Goal: Task Accomplishment & Management: Complete application form

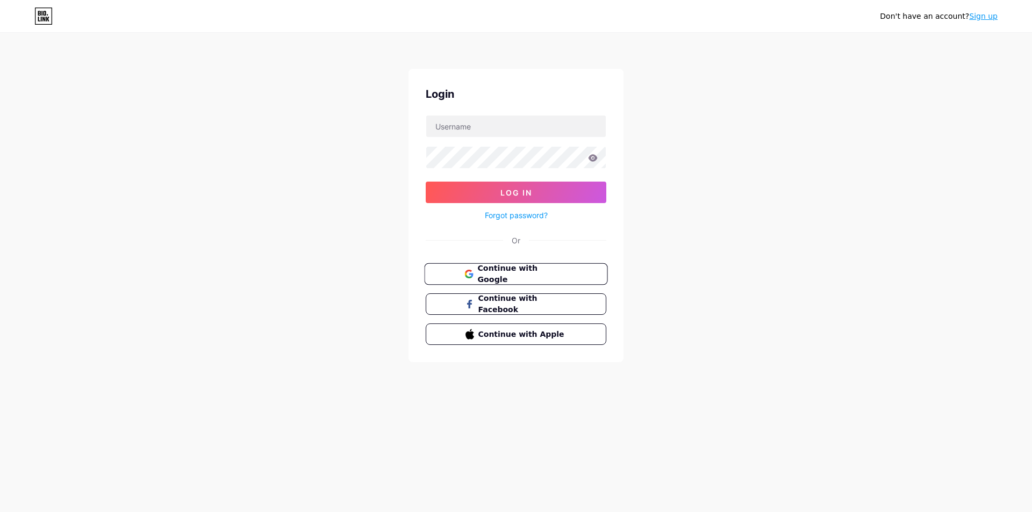
click at [519, 275] on span "Continue with Google" at bounding box center [522, 274] width 90 height 23
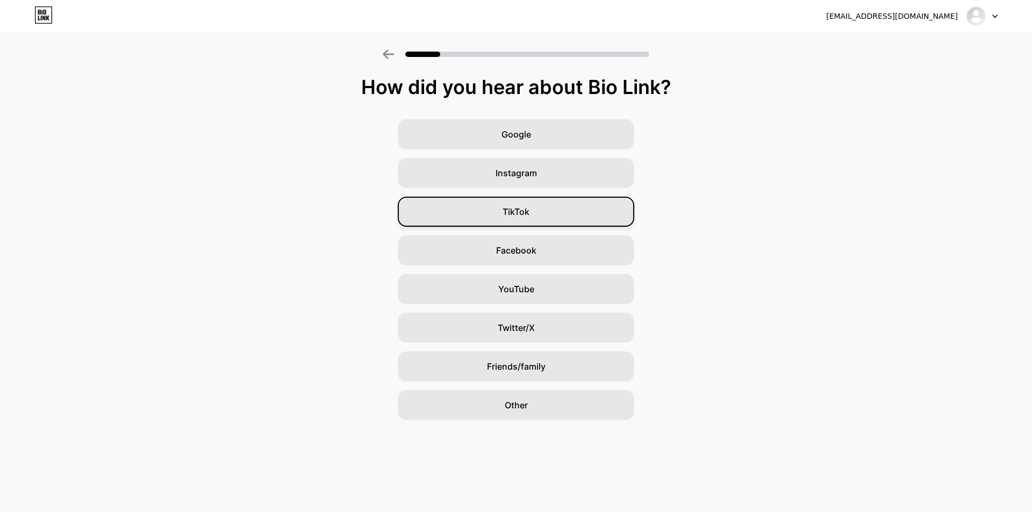
click at [528, 209] on span "TikTok" at bounding box center [516, 211] width 27 height 13
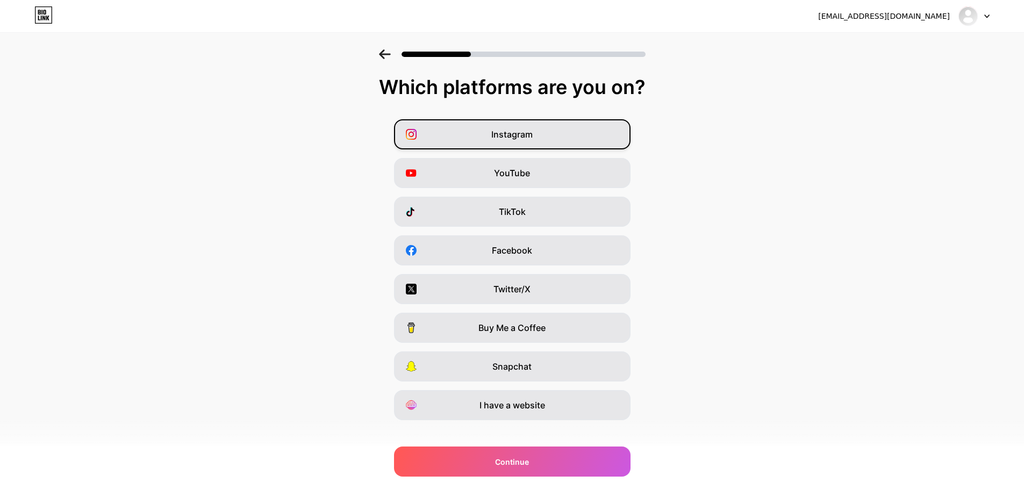
click at [534, 141] on div "Instagram" at bounding box center [512, 134] width 237 height 30
click at [530, 175] on span "YouTube" at bounding box center [512, 173] width 36 height 13
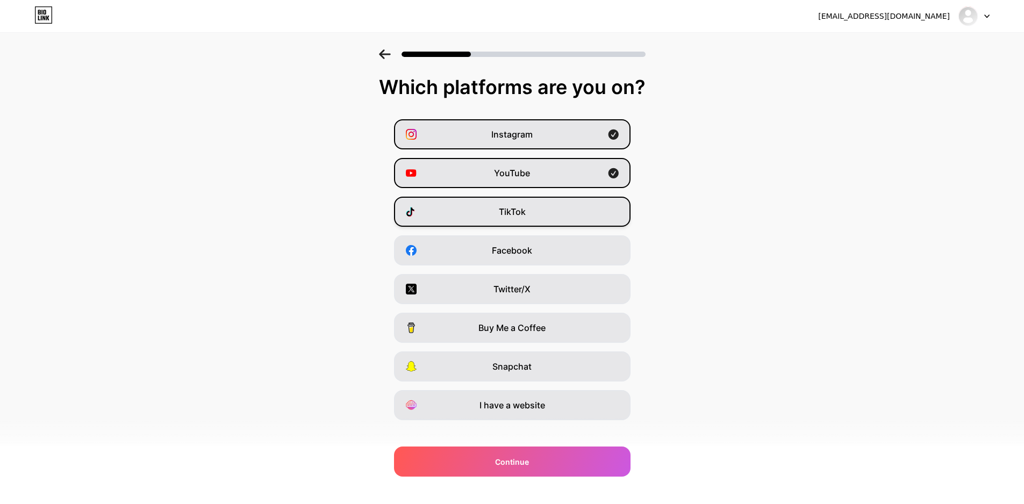
click at [532, 217] on div "TikTok" at bounding box center [512, 212] width 237 height 30
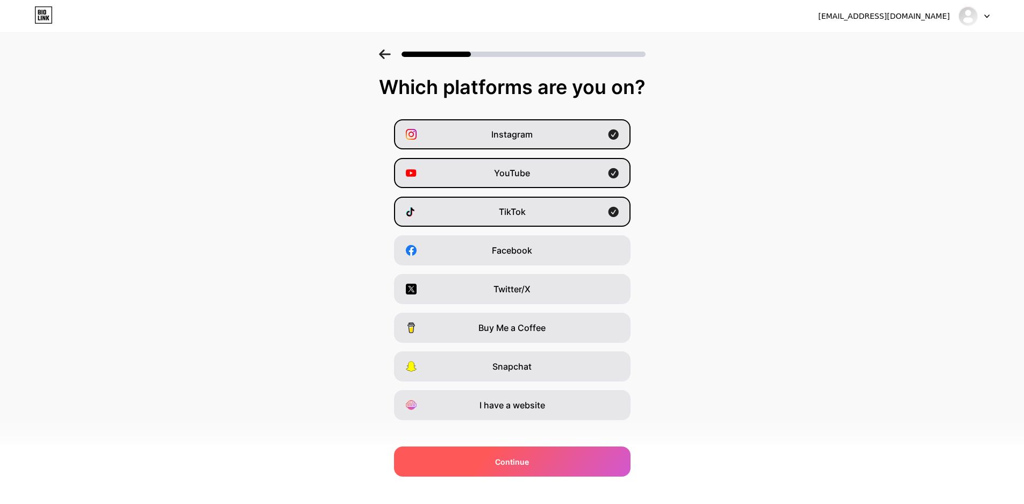
click at [534, 463] on div "Continue" at bounding box center [512, 462] width 237 height 30
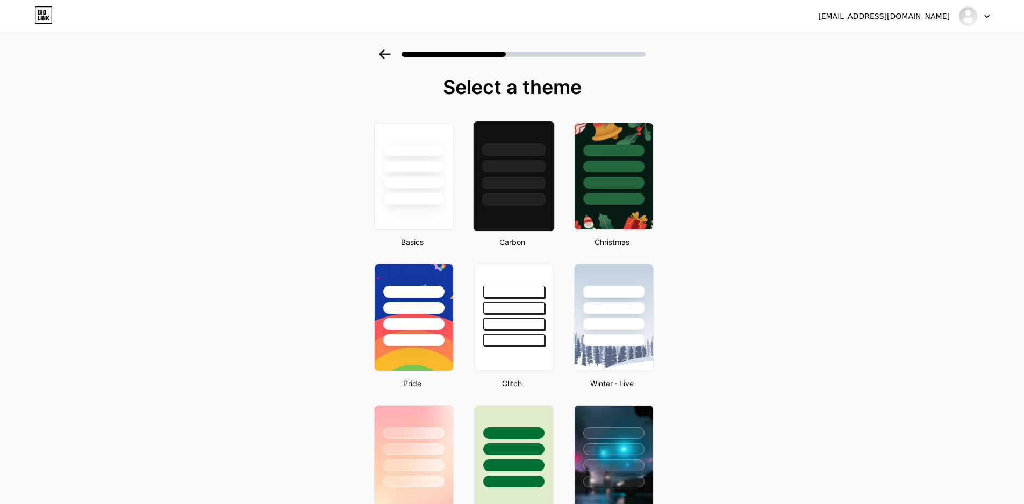
click at [535, 177] on div at bounding box center [513, 183] width 63 height 12
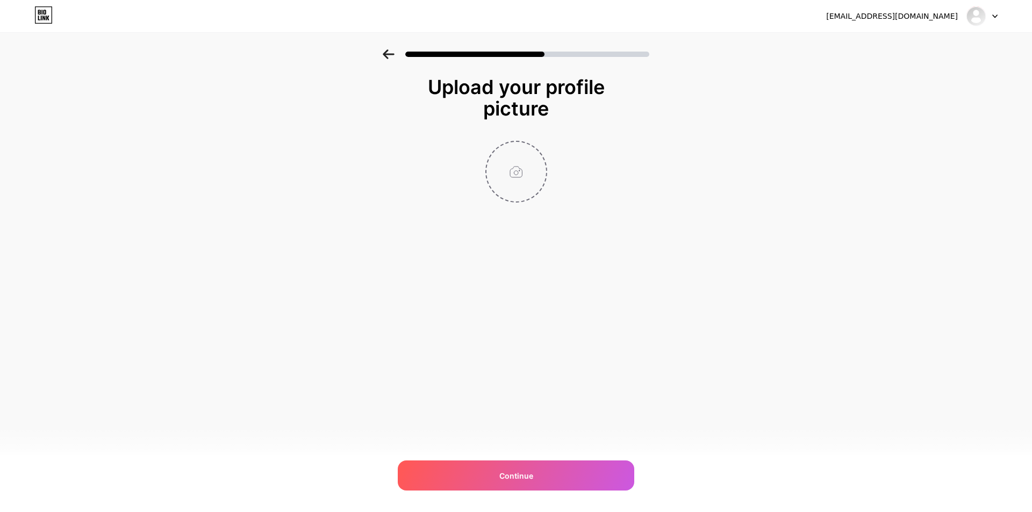
click at [522, 168] on input "file" at bounding box center [517, 172] width 60 height 60
type input "C:\fakepath\channels4_profile.jpg"
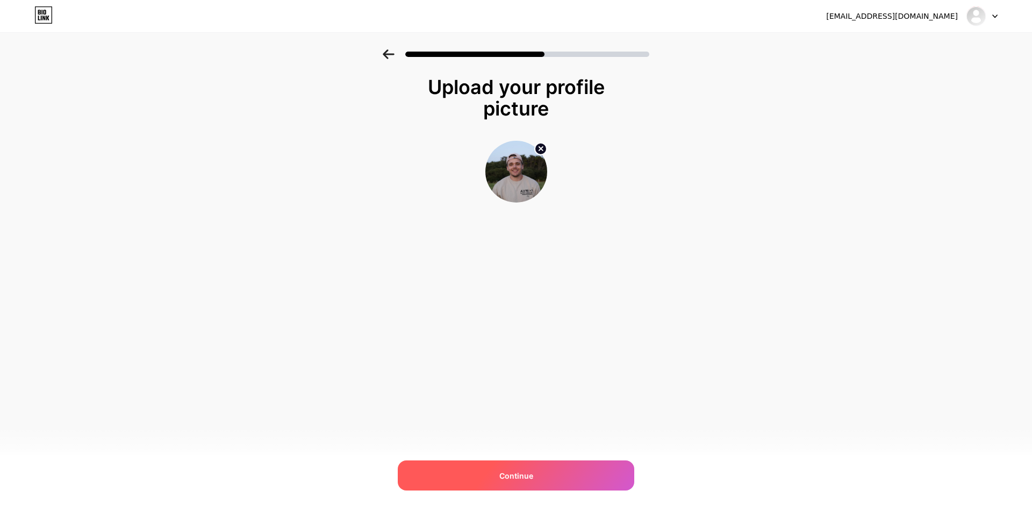
click at [515, 477] on span "Continue" at bounding box center [516, 475] width 34 height 11
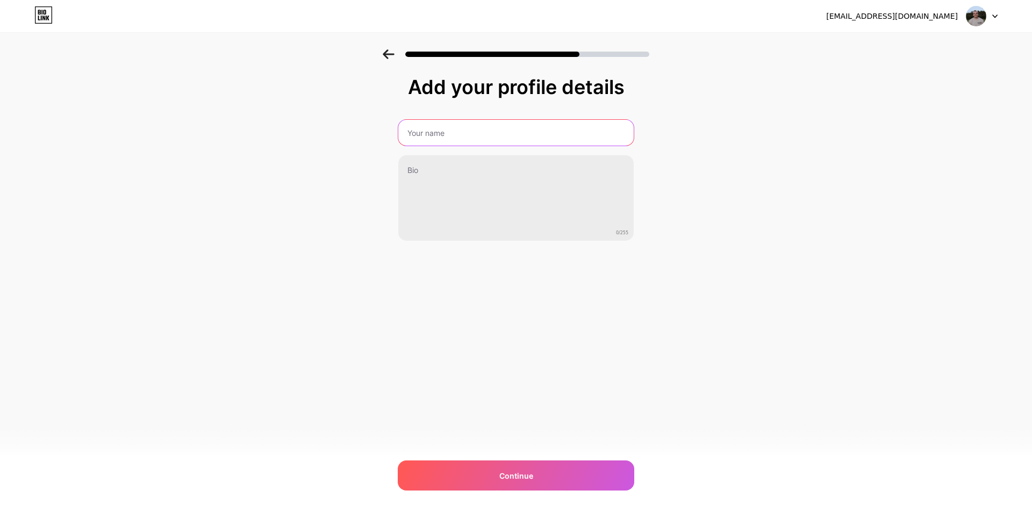
click at [469, 126] on input "text" at bounding box center [515, 133] width 235 height 26
type input "Steevy"
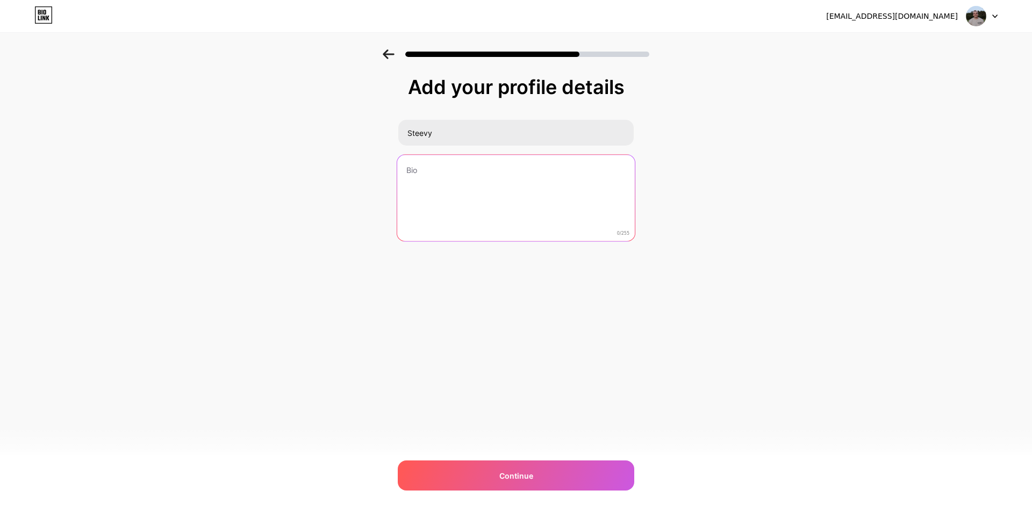
click at [438, 187] on textarea at bounding box center [516, 199] width 238 height 88
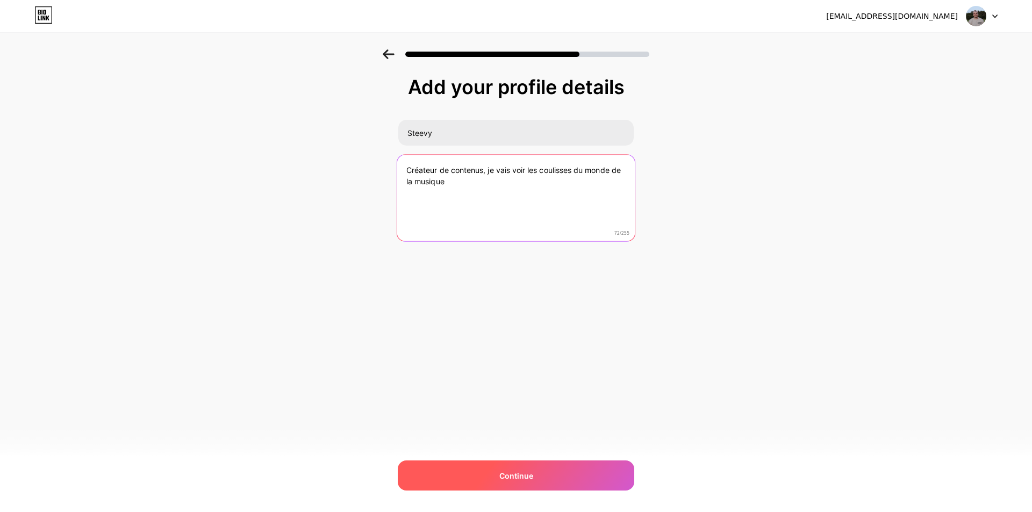
type textarea "Créateur de contenus, je vais voir les coulisses du monde de la musique"
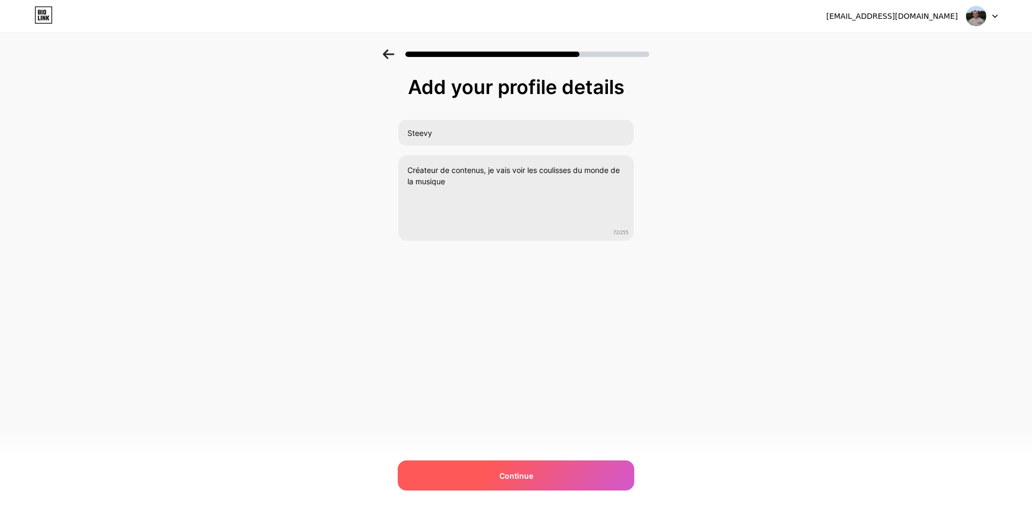
click at [482, 482] on div "Continue" at bounding box center [516, 476] width 237 height 30
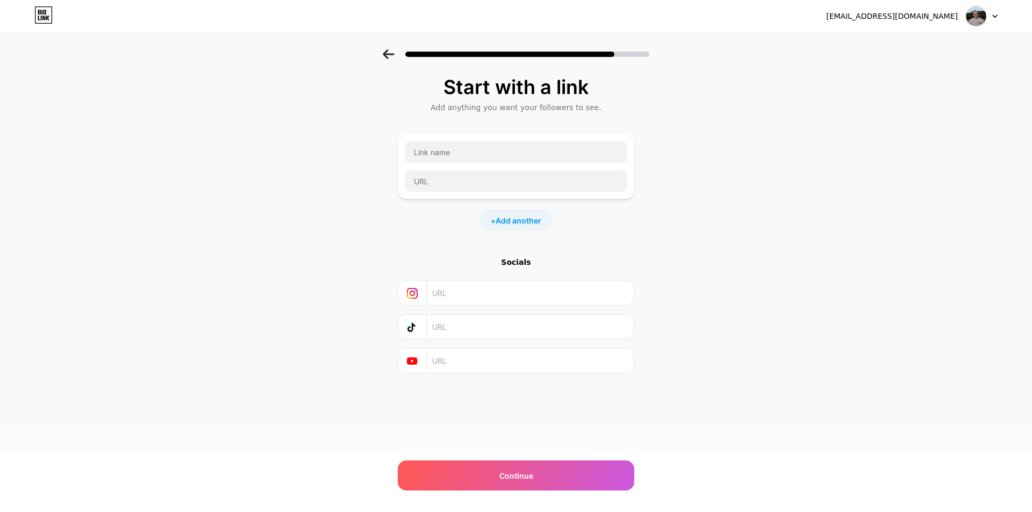
click at [462, 361] on input "text" at bounding box center [529, 361] width 195 height 24
paste input "https://www.youtube.com/channel/UCpdaQF-JsmLcBBs5SlAj5Wg"
type input "https://www.youtube.com/channel/UCpdaQF-JsmLcBBs5SlAj5Wg"
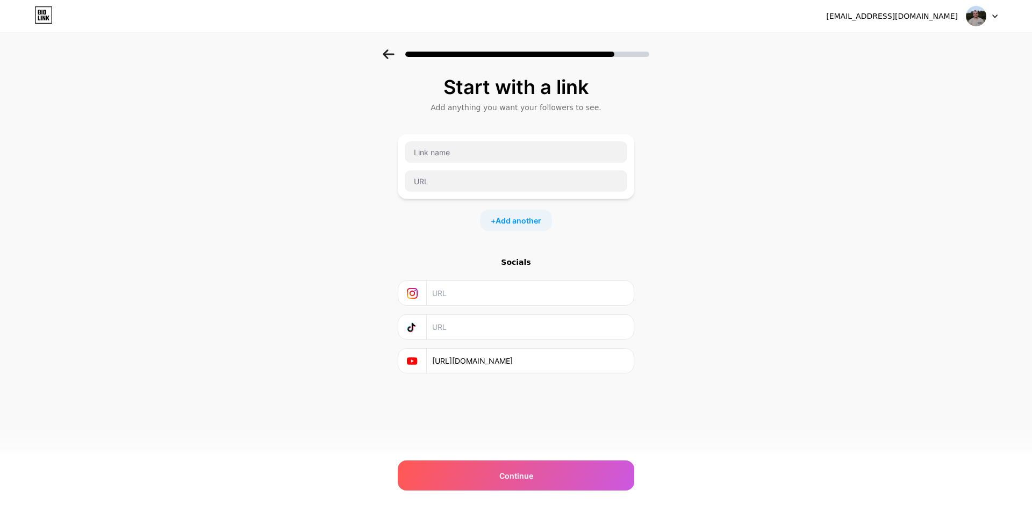
click at [488, 292] on input "text" at bounding box center [529, 293] width 195 height 24
paste input "https://www.instagram.com/steevy.bl/"
type input "https://www.instagram.com/steevy.bl/"
click at [483, 318] on input "text" at bounding box center [529, 327] width 195 height 24
click at [486, 318] on input "text" at bounding box center [529, 327] width 195 height 24
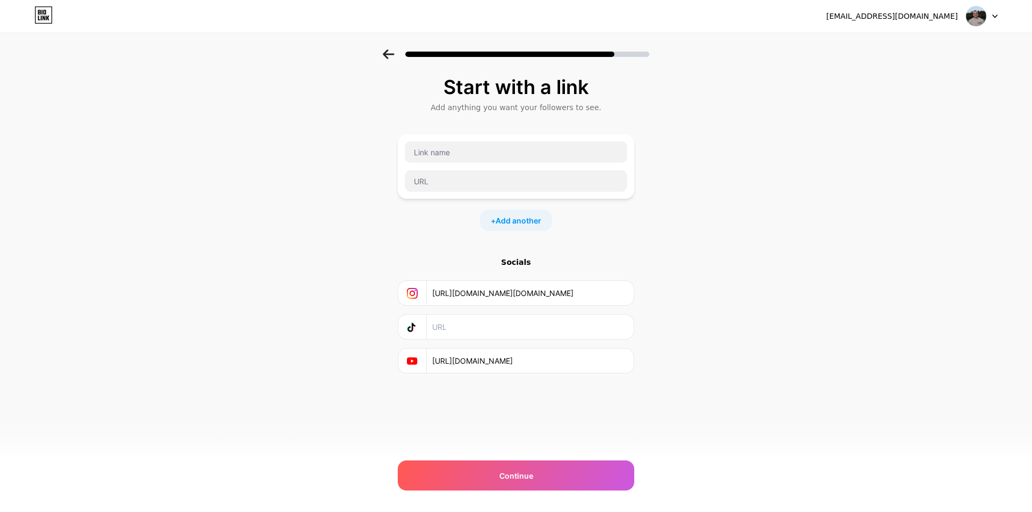
click at [483, 326] on input "text" at bounding box center [529, 327] width 195 height 24
paste input "https://www.tiktok.com/@steevybl"
type input "https://www.tiktok.com/@steevybl"
click at [755, 260] on div "Start with a link Add anything you want your followers to see. + Add another So…" at bounding box center [516, 238] width 1032 height 378
click at [448, 146] on input "text" at bounding box center [516, 152] width 223 height 22
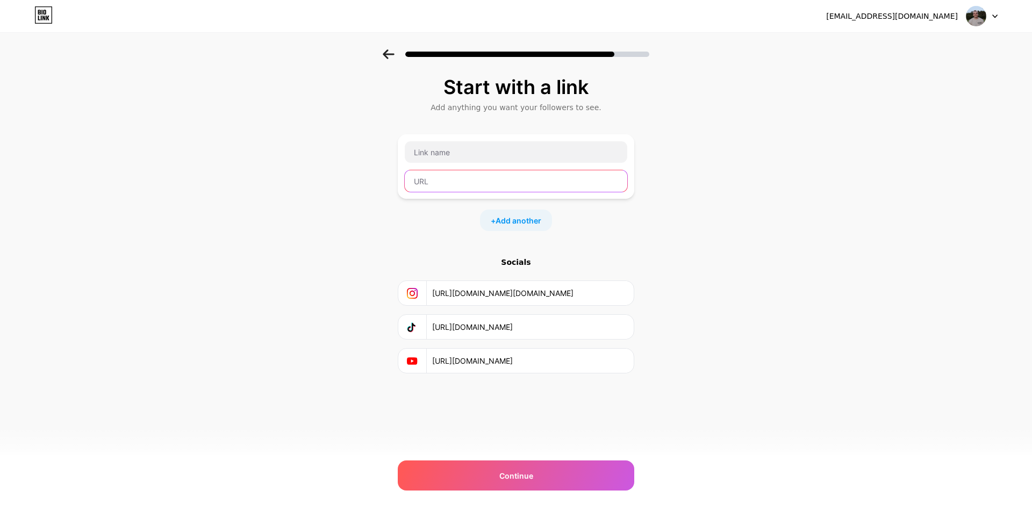
click at [529, 179] on input "text" at bounding box center [516, 181] width 223 height 22
click at [801, 179] on div "Start with a link Add anything you want your followers to see. + Add another So…" at bounding box center [516, 238] width 1032 height 378
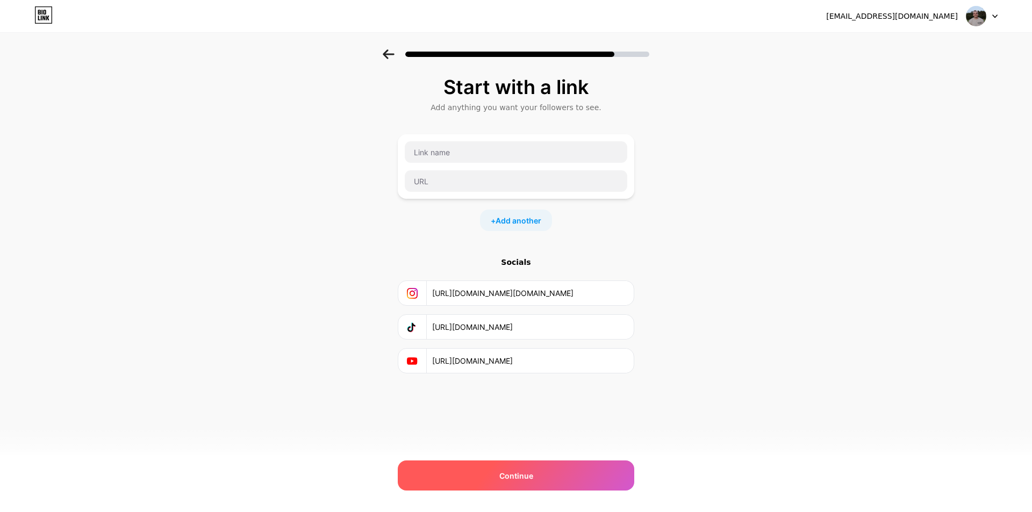
click at [505, 477] on span "Continue" at bounding box center [516, 475] width 34 height 11
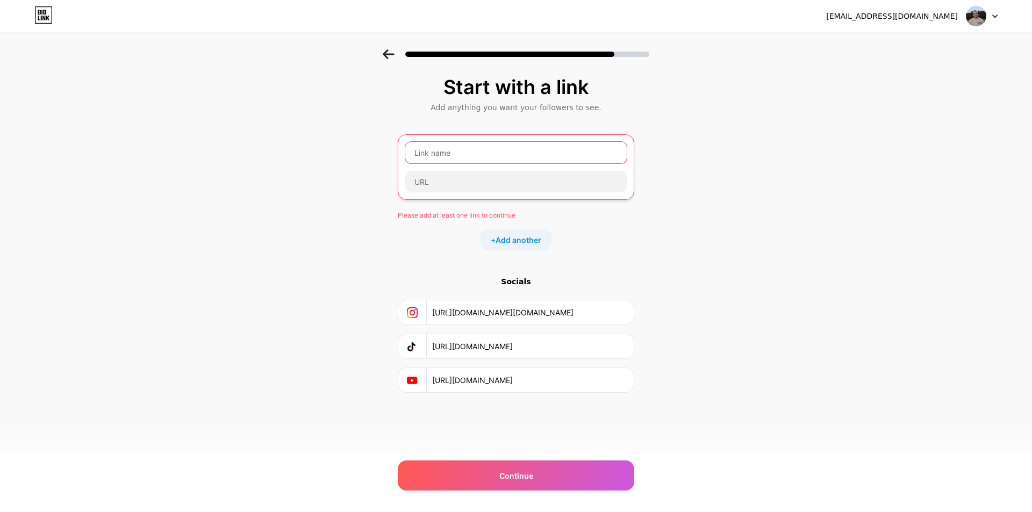
click at [448, 153] on input "text" at bounding box center [516, 153] width 222 height 22
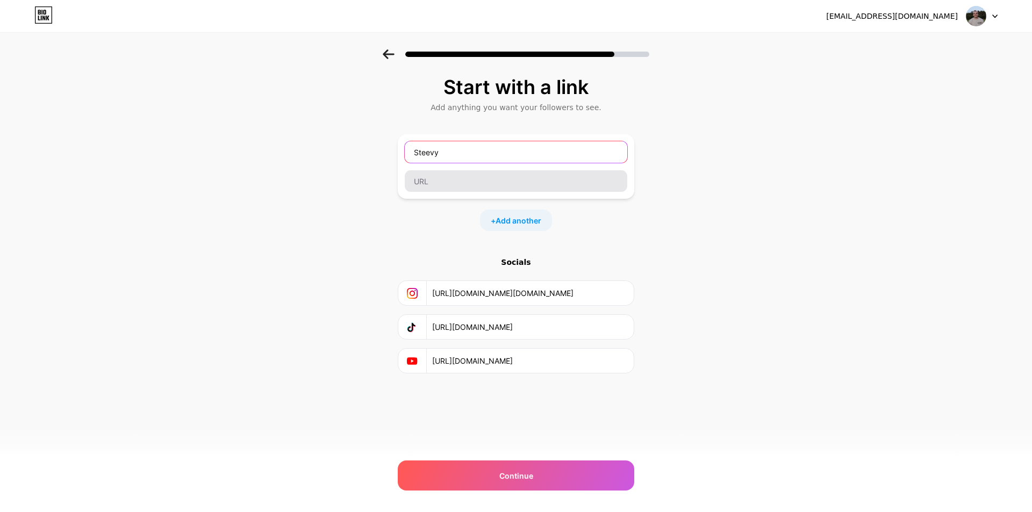
type input "Steevy"
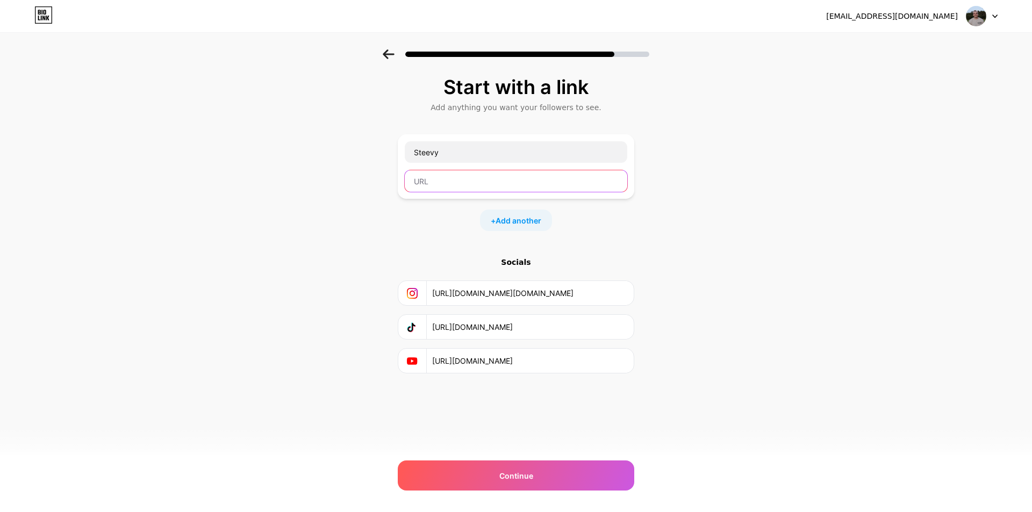
click at [517, 177] on input "text" at bounding box center [516, 181] width 223 height 22
type input "steevy"
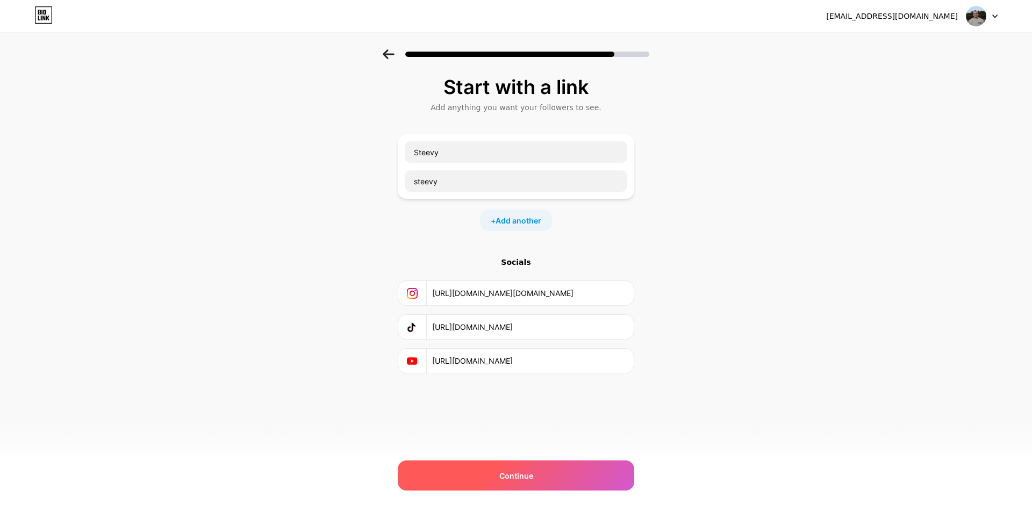
click at [508, 476] on span "Continue" at bounding box center [516, 475] width 34 height 11
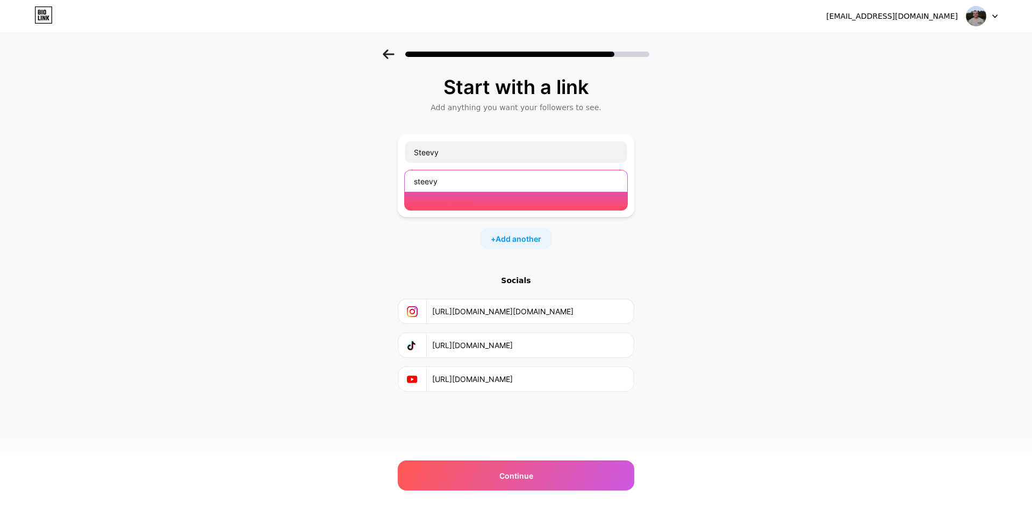
click at [465, 177] on input "steevy" at bounding box center [516, 181] width 223 height 22
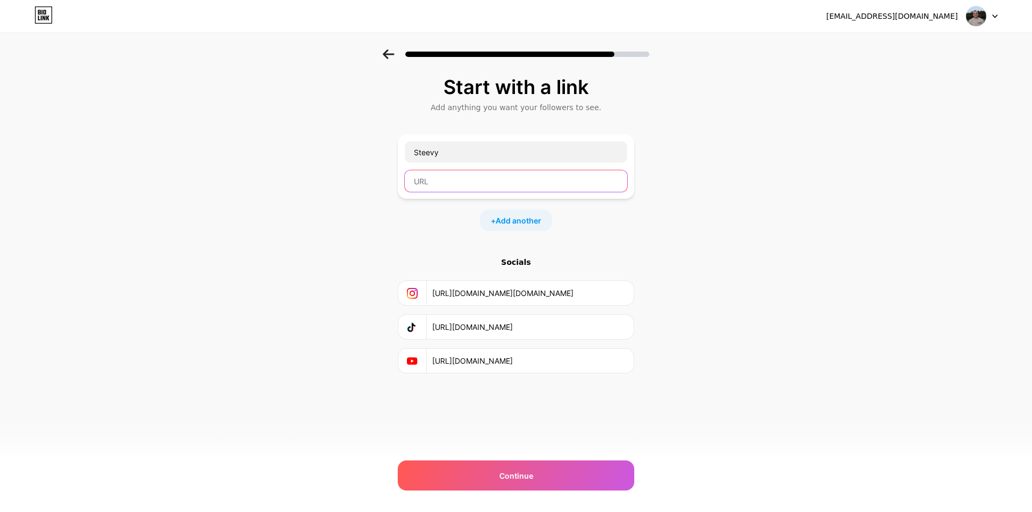
click at [453, 185] on input "text" at bounding box center [516, 181] width 223 height 22
paste input "youtube.com/channel/UCpdaQF-JsmLcBBs5SlAj5Wg/"
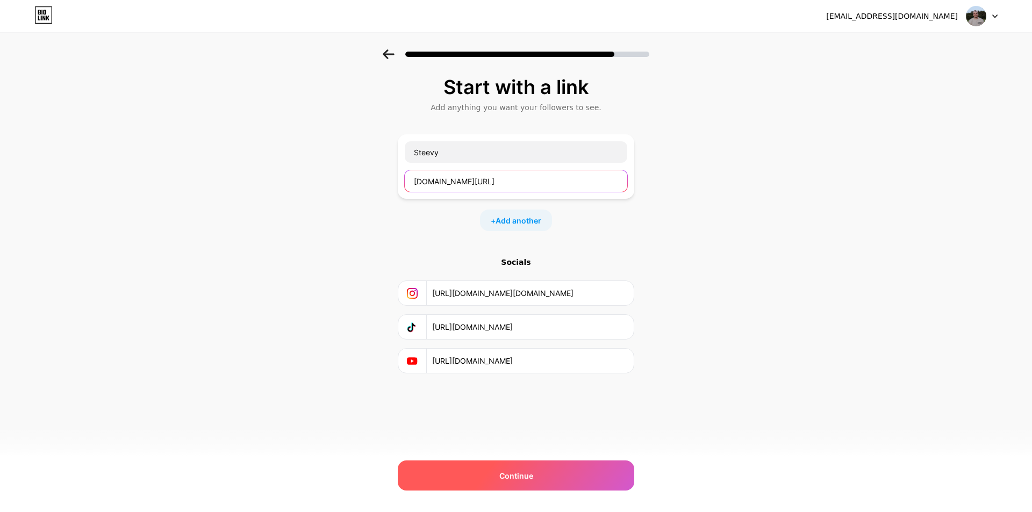
type input "youtube.com/channel/UCpdaQF-JsmLcBBs5SlAj5Wg/"
click at [499, 479] on span "Continue" at bounding box center [516, 475] width 34 height 11
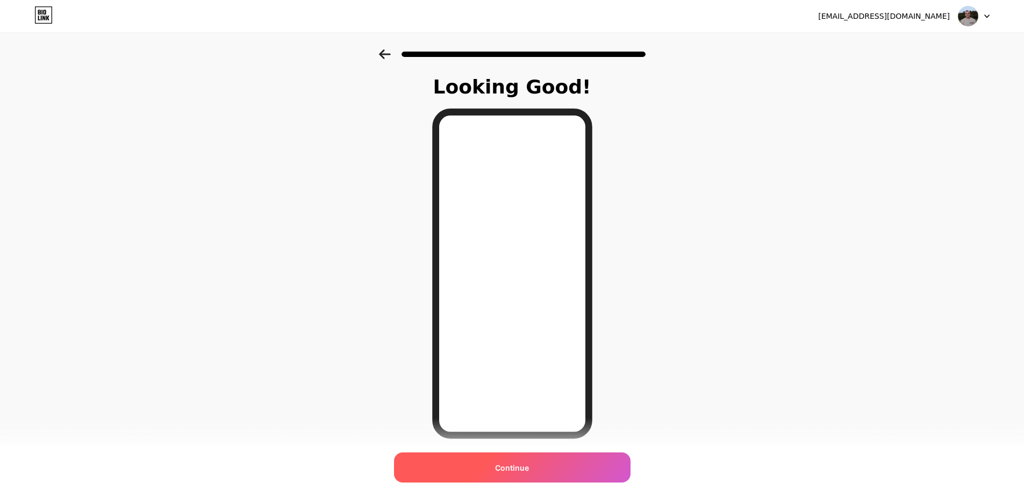
click at [504, 466] on span "Continue" at bounding box center [512, 467] width 34 height 11
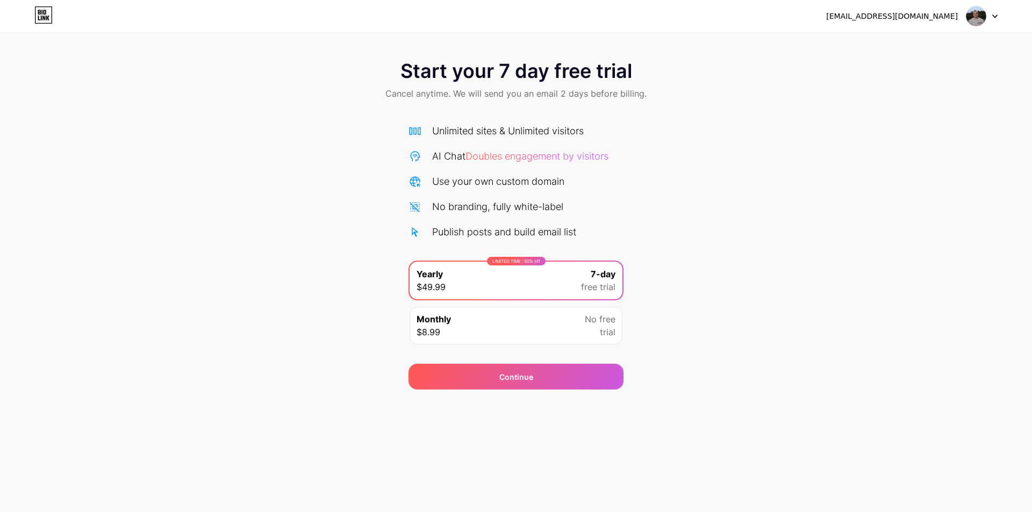
click at [981, 22] on img at bounding box center [976, 16] width 20 height 20
click at [161, 20] on div "steevywatch@gmail.com Logout" at bounding box center [516, 15] width 1032 height 19
click at [47, 12] on icon at bounding box center [43, 14] width 18 height 17
click at [511, 380] on span "Continue" at bounding box center [516, 377] width 34 height 11
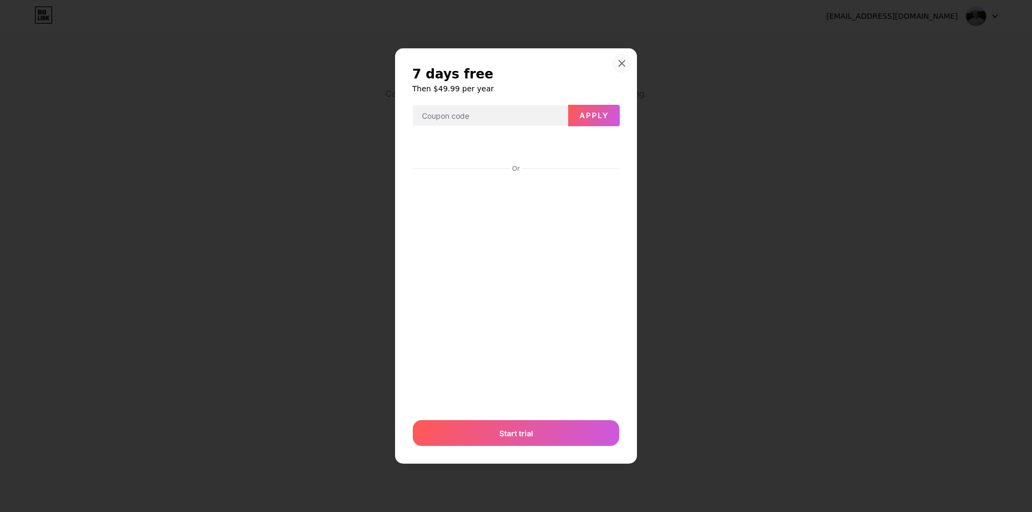
click at [622, 69] on div at bounding box center [621, 63] width 19 height 19
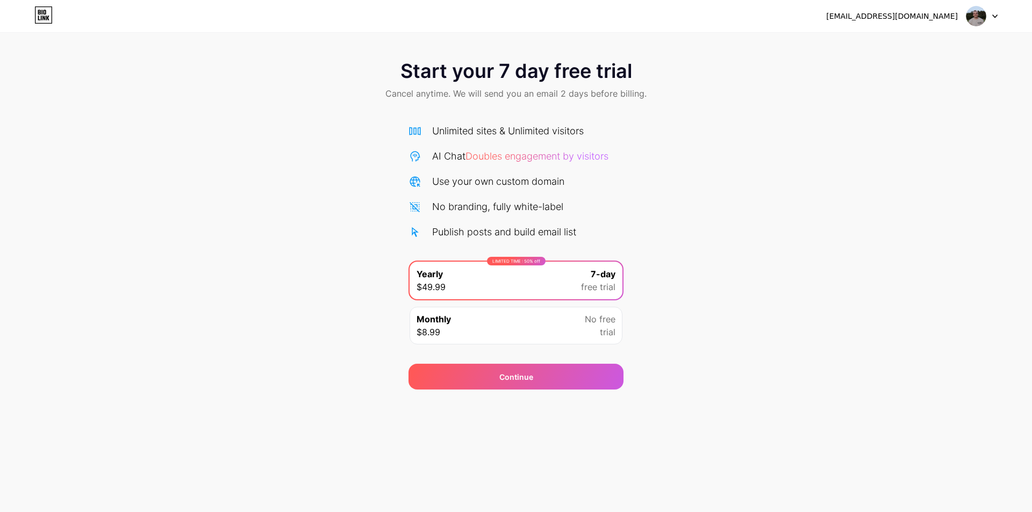
click at [970, 18] on img at bounding box center [976, 16] width 20 height 20
click at [902, 9] on div "steevywatch@gmail.com" at bounding box center [912, 15] width 172 height 19
click at [898, 13] on div "steevywatch@gmail.com" at bounding box center [892, 16] width 132 height 11
drag, startPoint x: 586, startPoint y: 30, endPoint x: 438, endPoint y: 23, distance: 148.0
click at [582, 30] on div "steevywatch@gmail.com Logout" at bounding box center [516, 16] width 1032 height 32
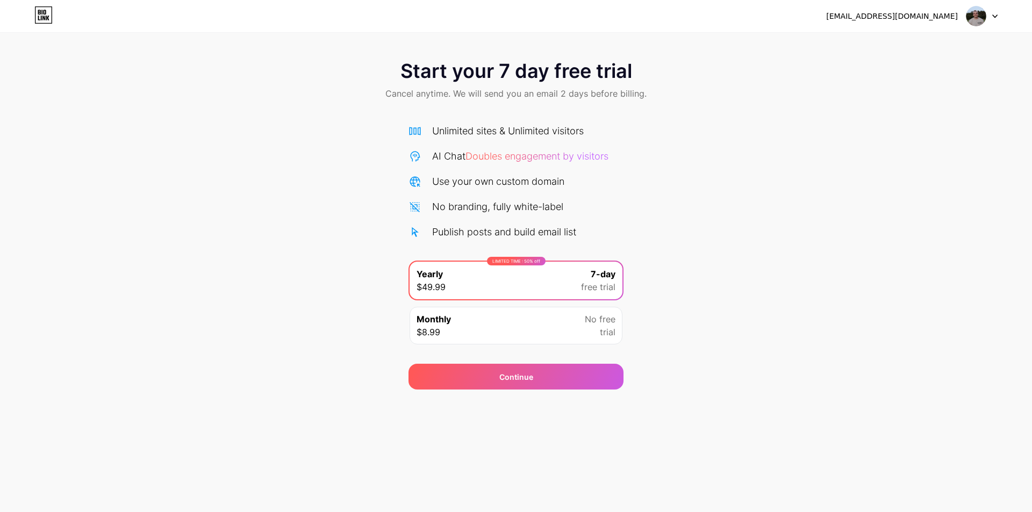
click at [45, 12] on icon at bounding box center [44, 12] width 3 height 5
